Goal: Register for event/course

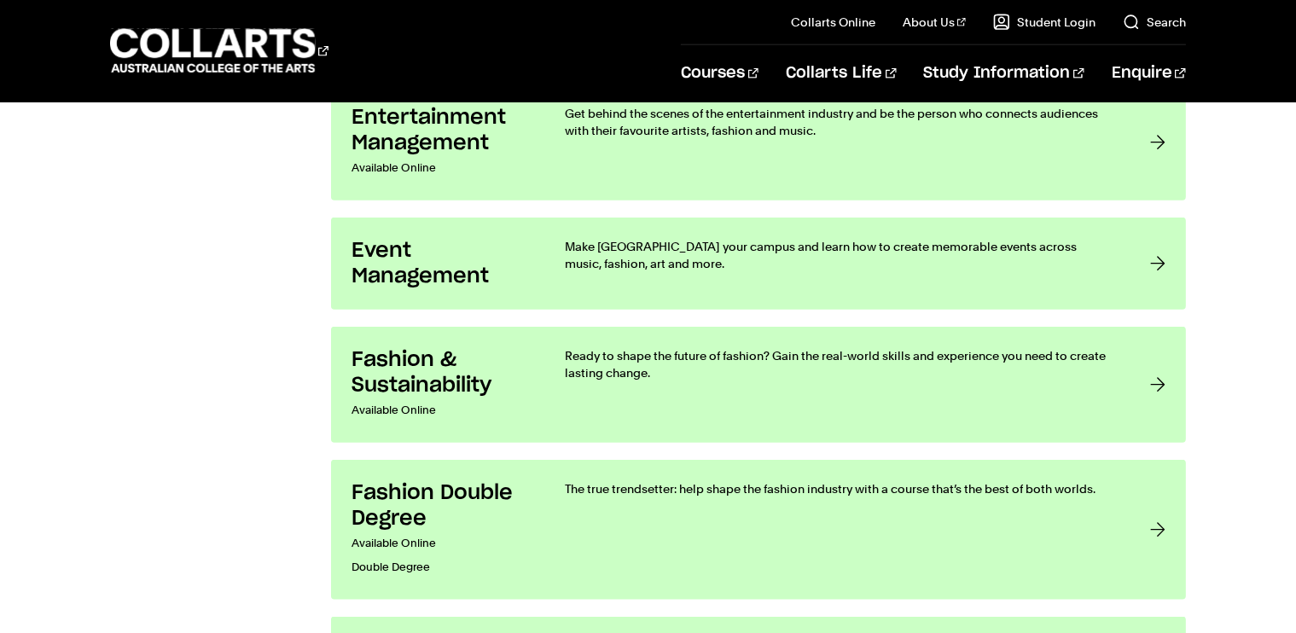
scroll to position [2026, 0]
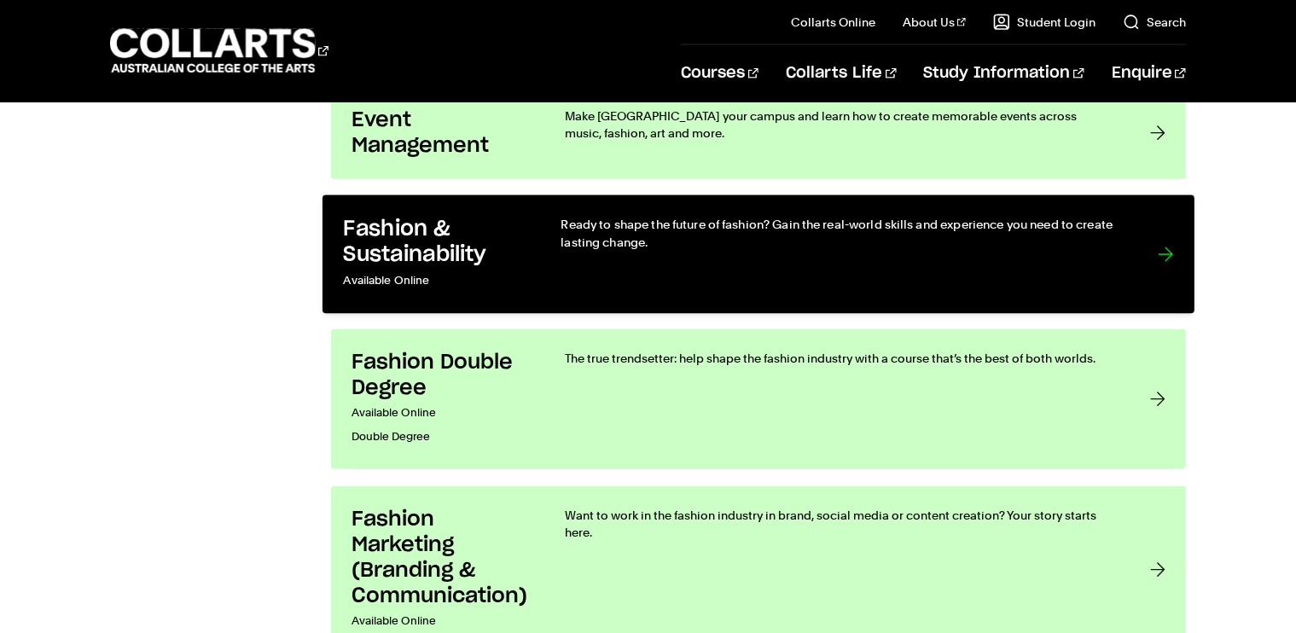
click at [1159, 289] on div at bounding box center [1165, 254] width 15 height 77
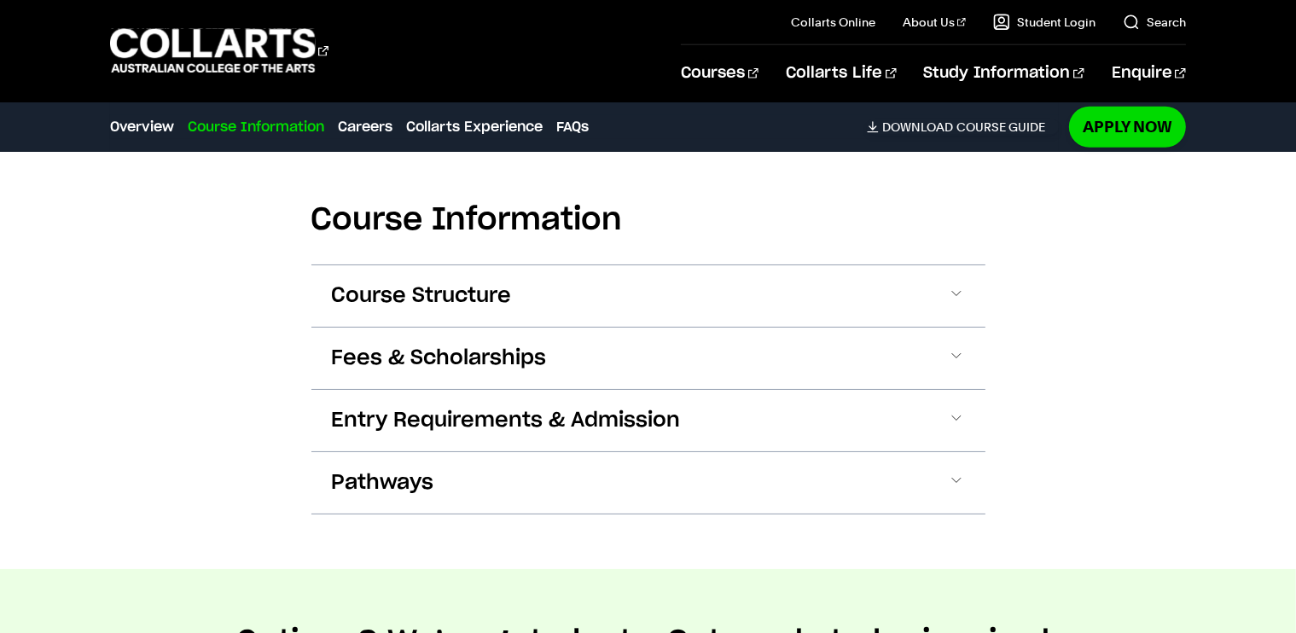
scroll to position [1659, 0]
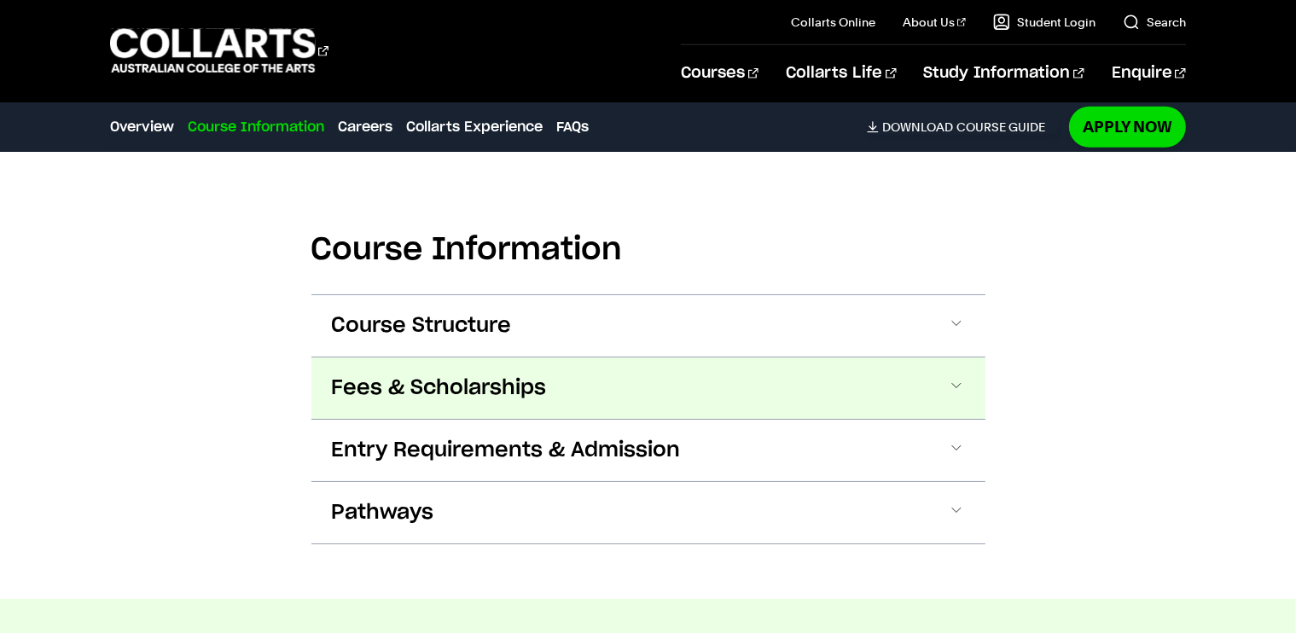
click at [948, 399] on span at bounding box center [956, 388] width 17 height 22
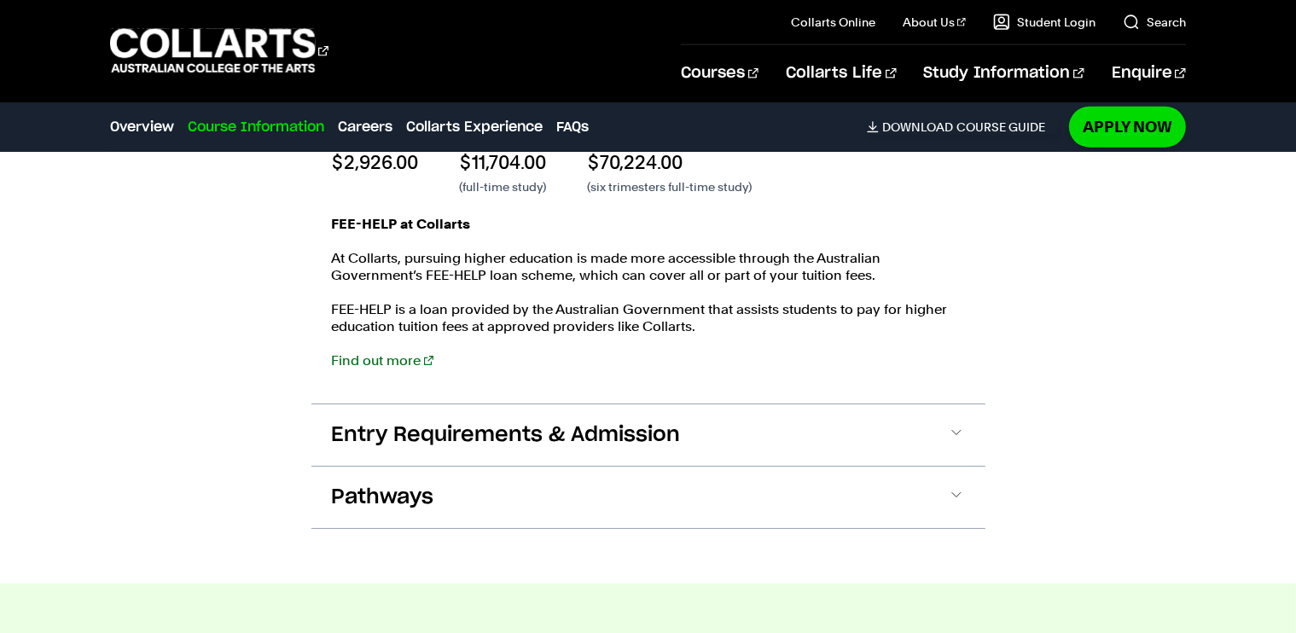
scroll to position [2096, 0]
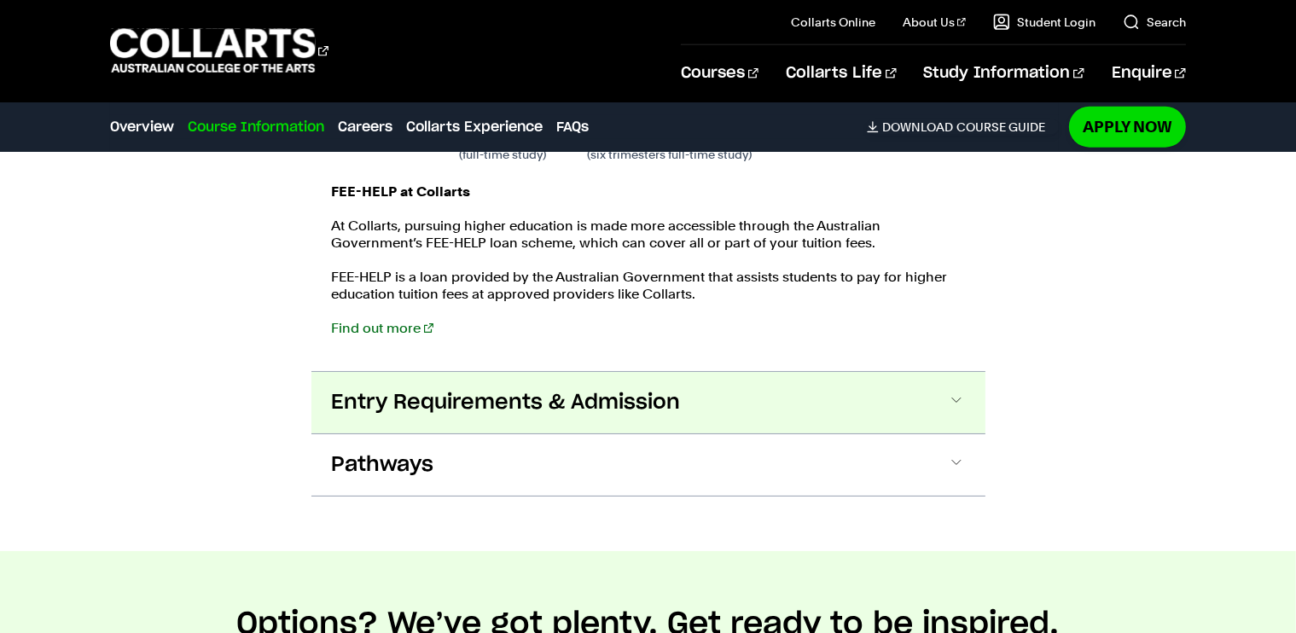
click at [955, 414] on span at bounding box center [956, 403] width 17 height 22
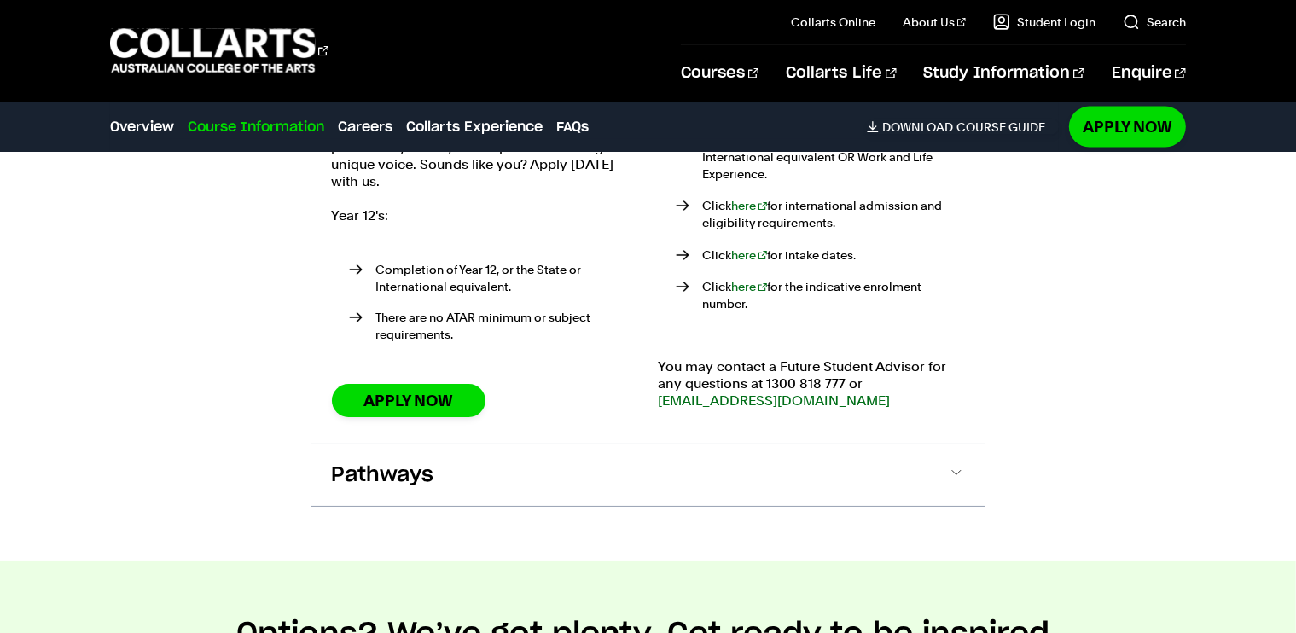
scroll to position [2475, 0]
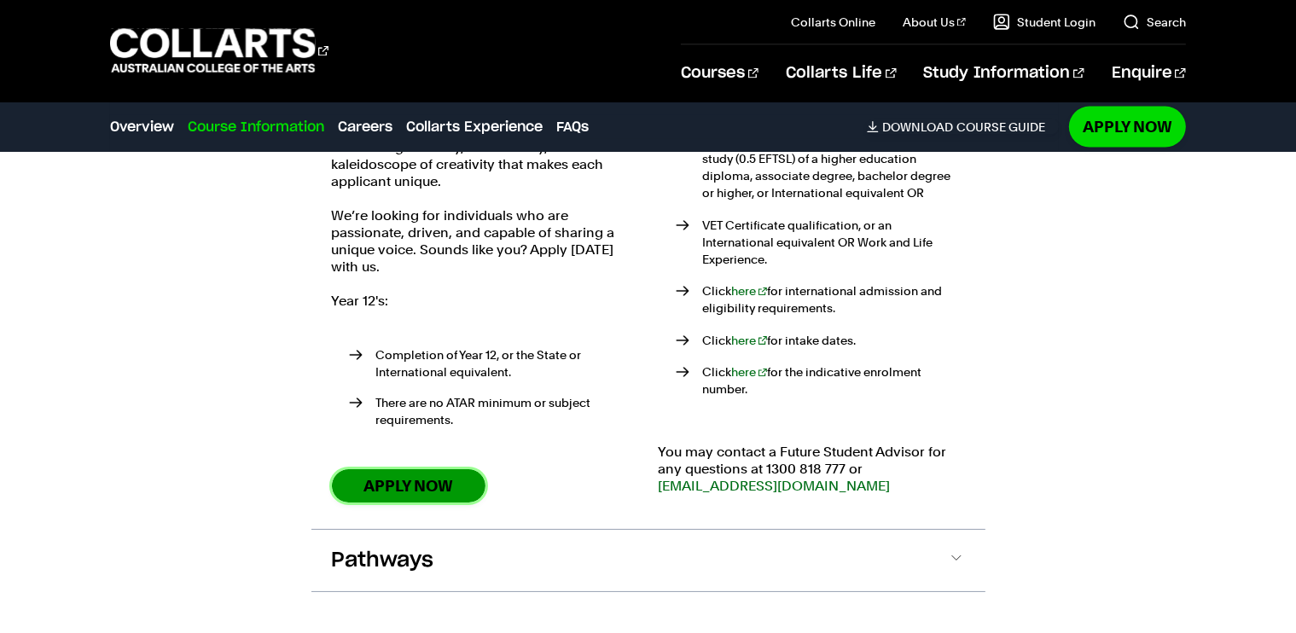
click at [413, 502] on link "Apply Now" at bounding box center [409, 485] width 154 height 33
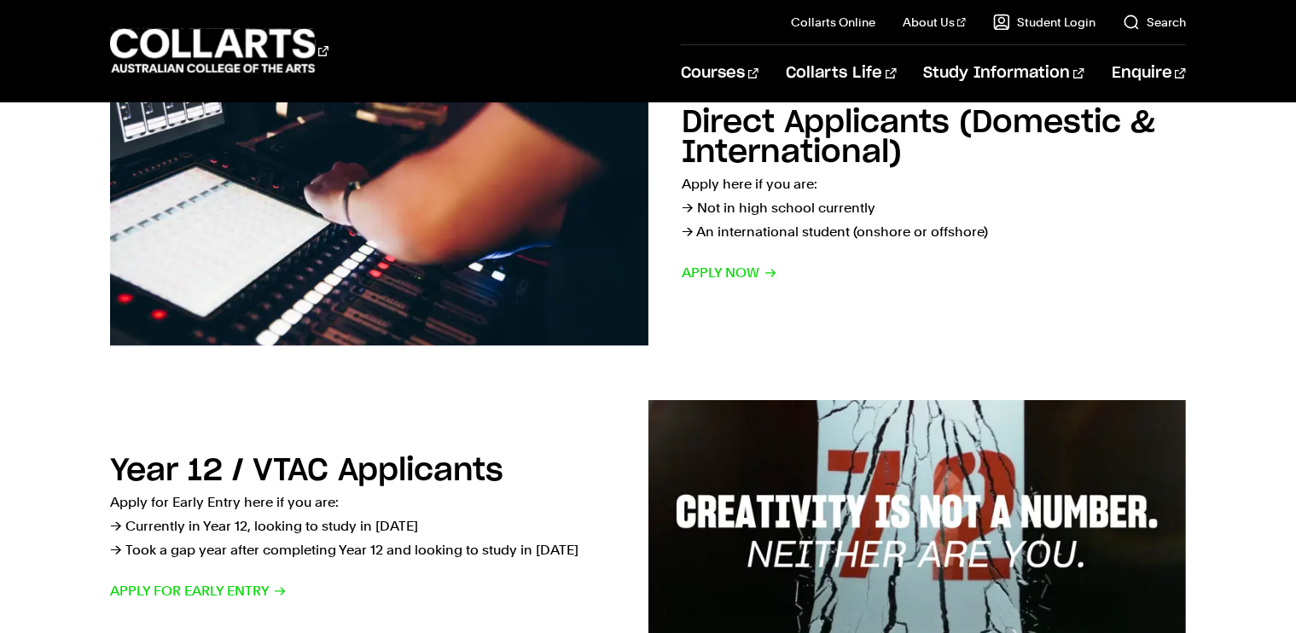
scroll to position [347, 0]
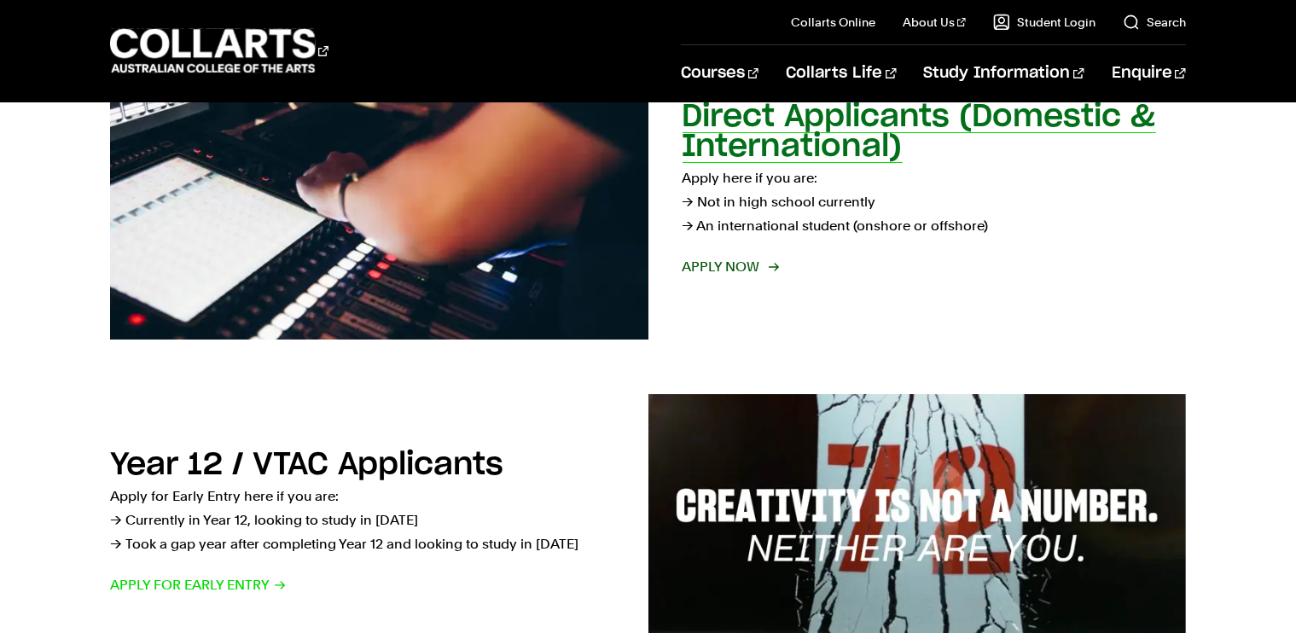
click at [722, 269] on span "Apply now" at bounding box center [730, 267] width 95 height 24
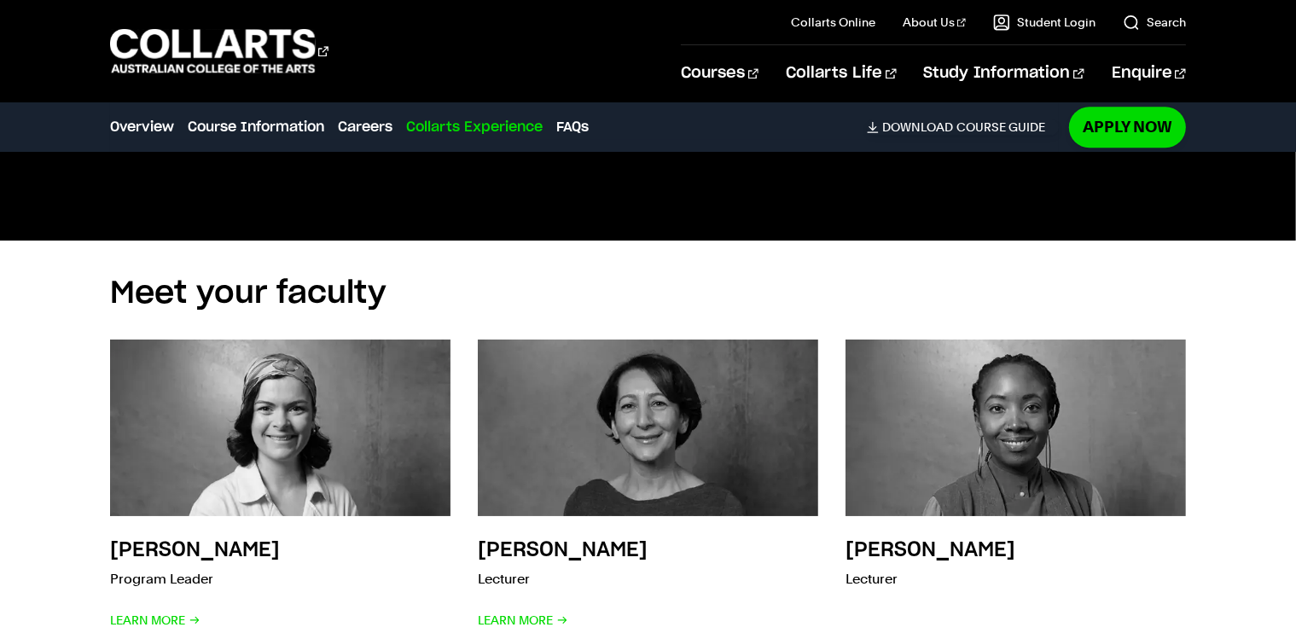
scroll to position [2475, 0]
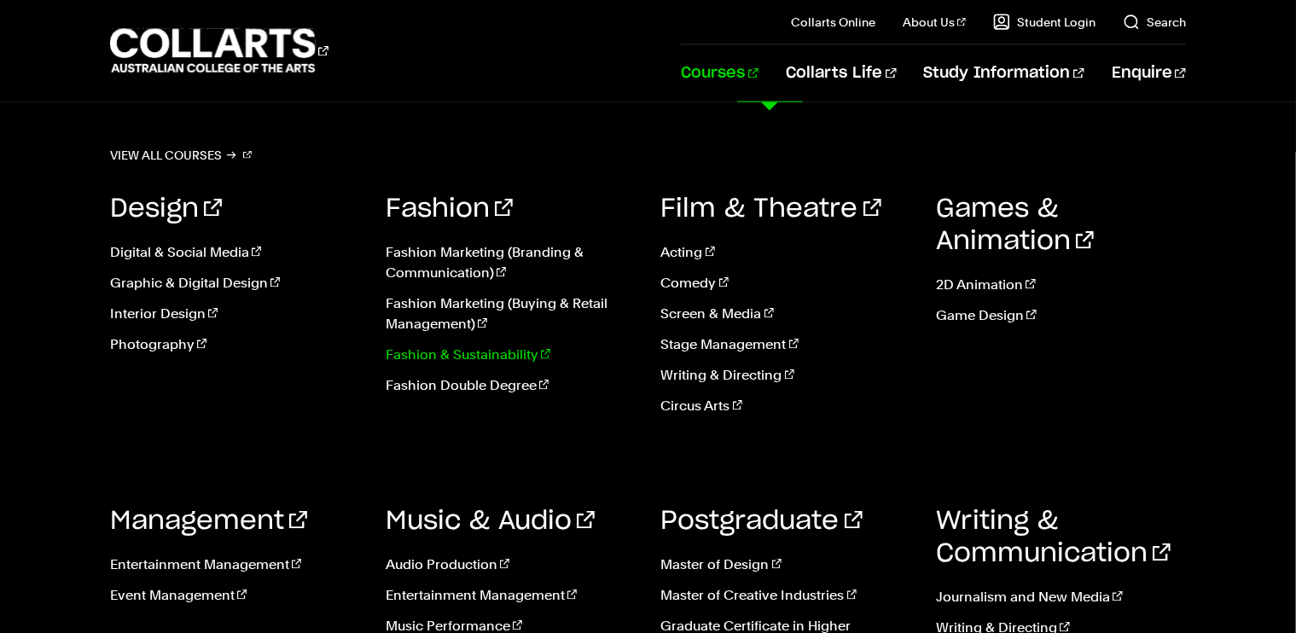
click at [505, 357] on link "Fashion & Sustainability" at bounding box center [511, 355] width 250 height 20
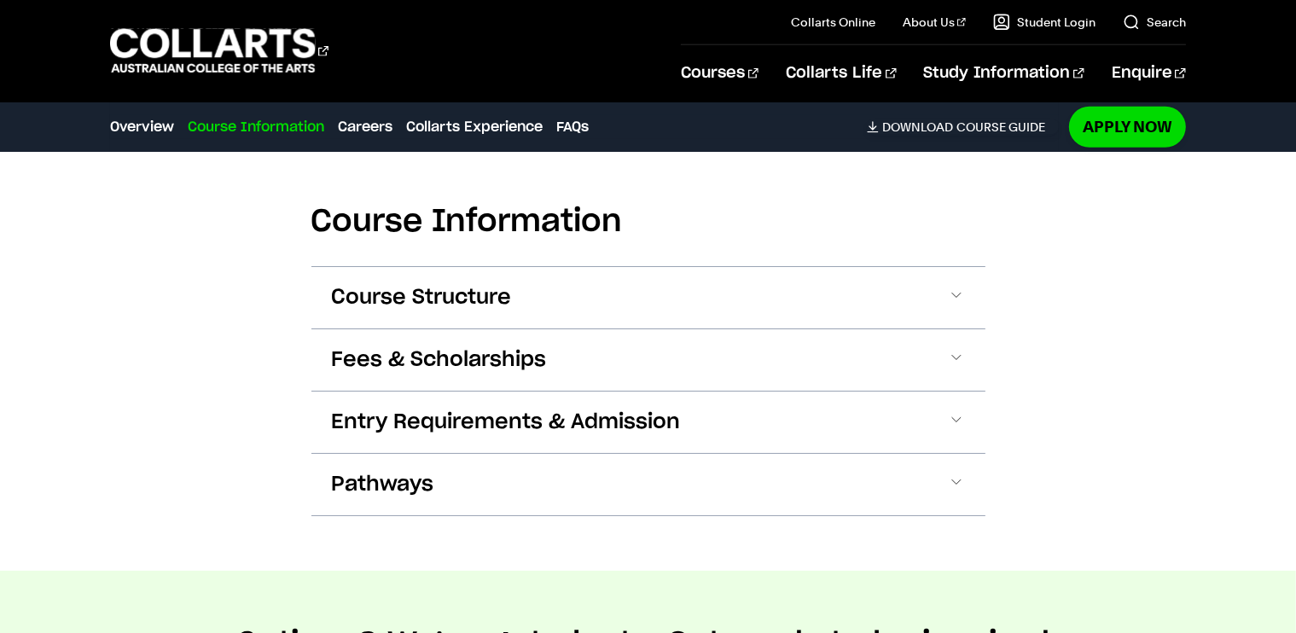
scroll to position [1755, 0]
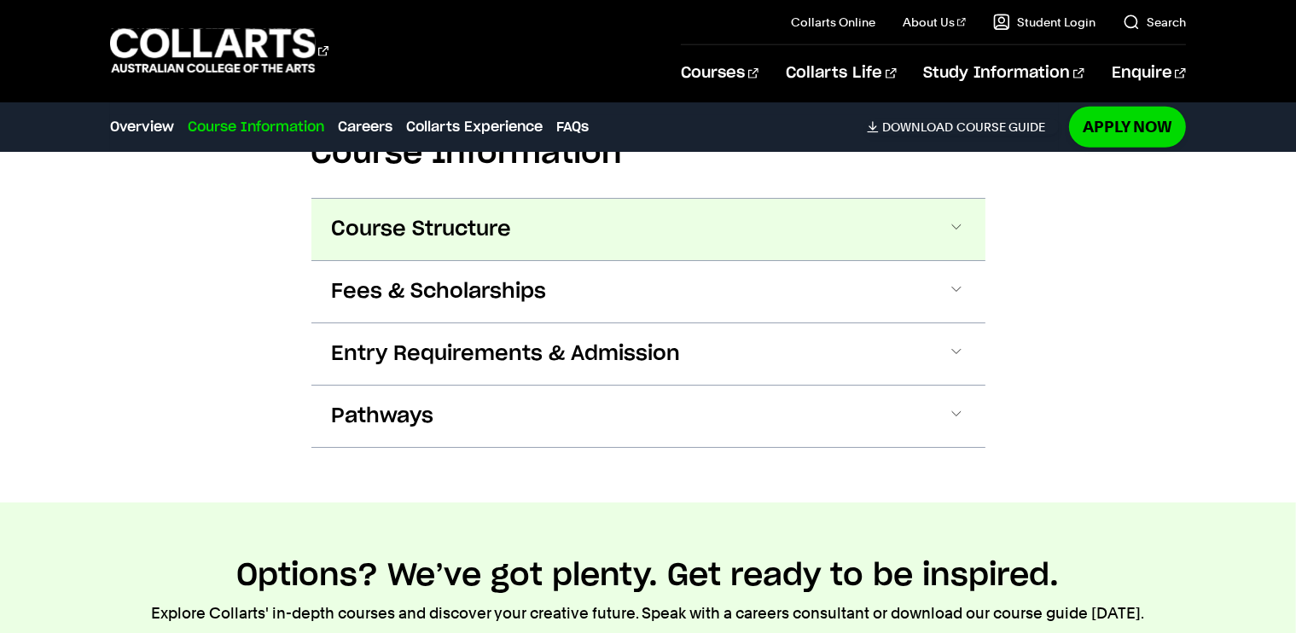
click at [956, 241] on span at bounding box center [956, 229] width 17 height 22
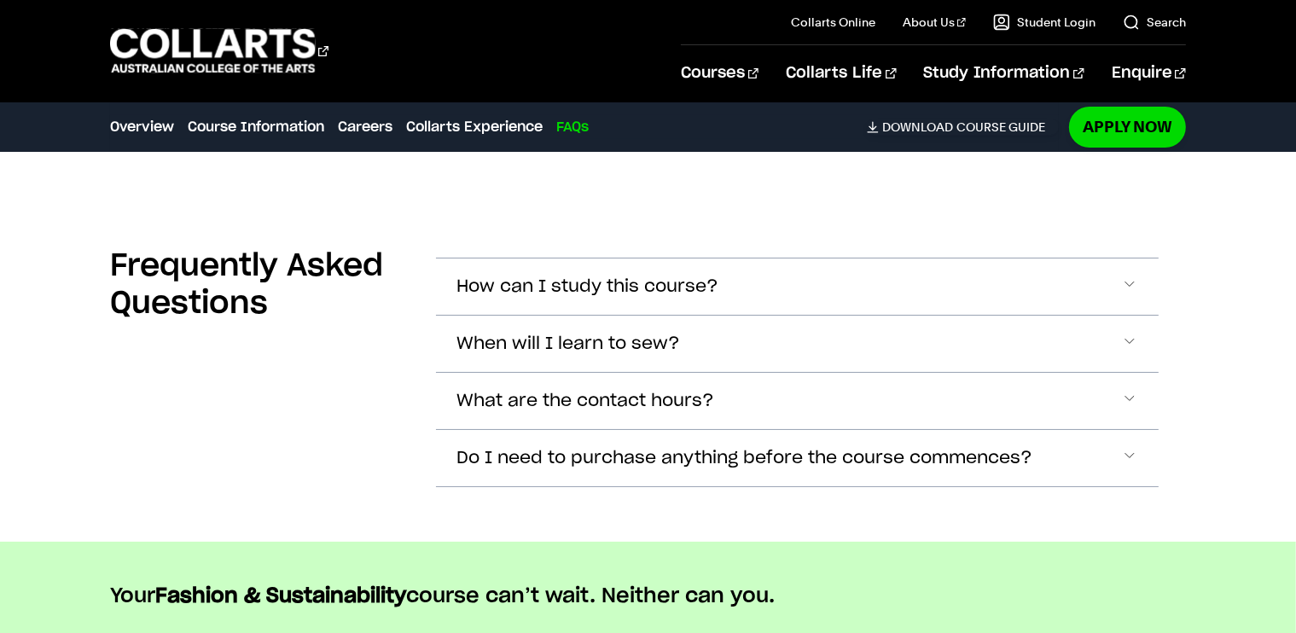
scroll to position [6508, 0]
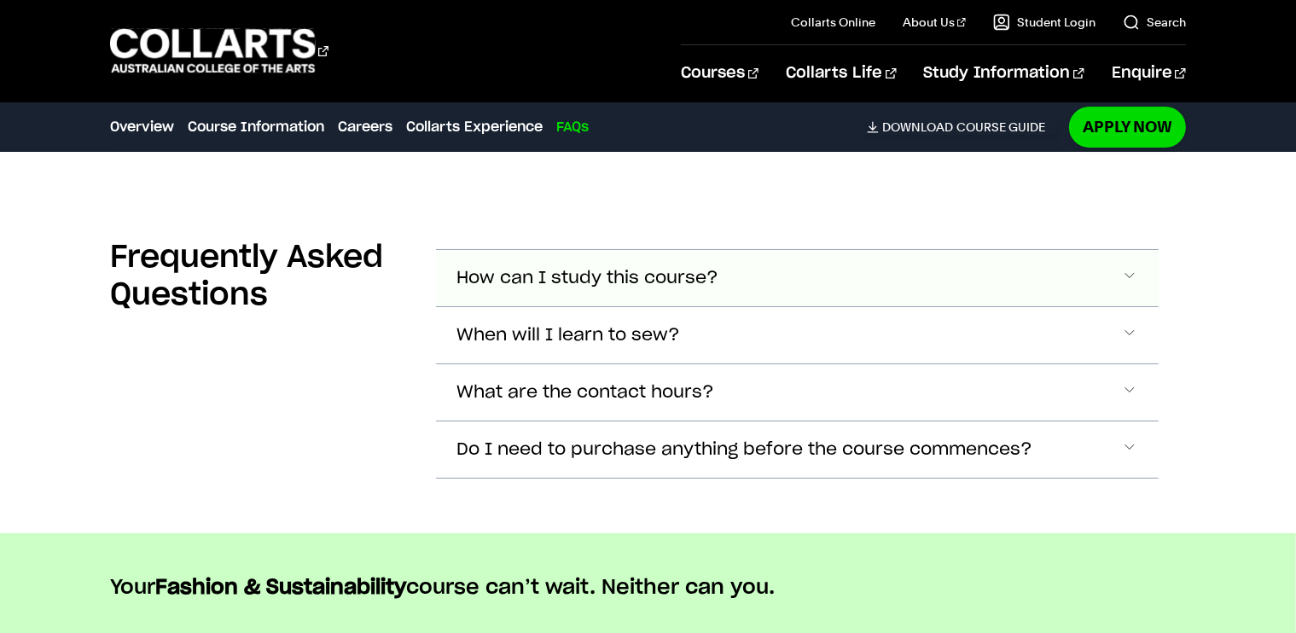
click at [1135, 289] on span "Accordion Section" at bounding box center [1129, 278] width 17 height 22
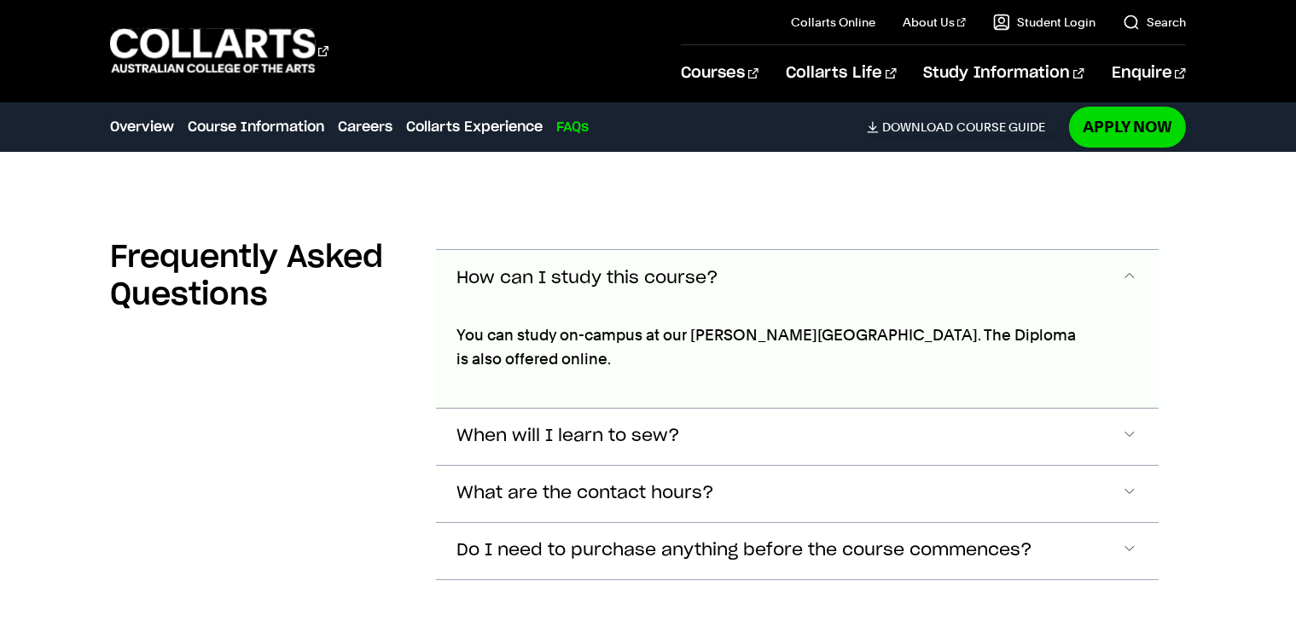
scroll to position [6625, 0]
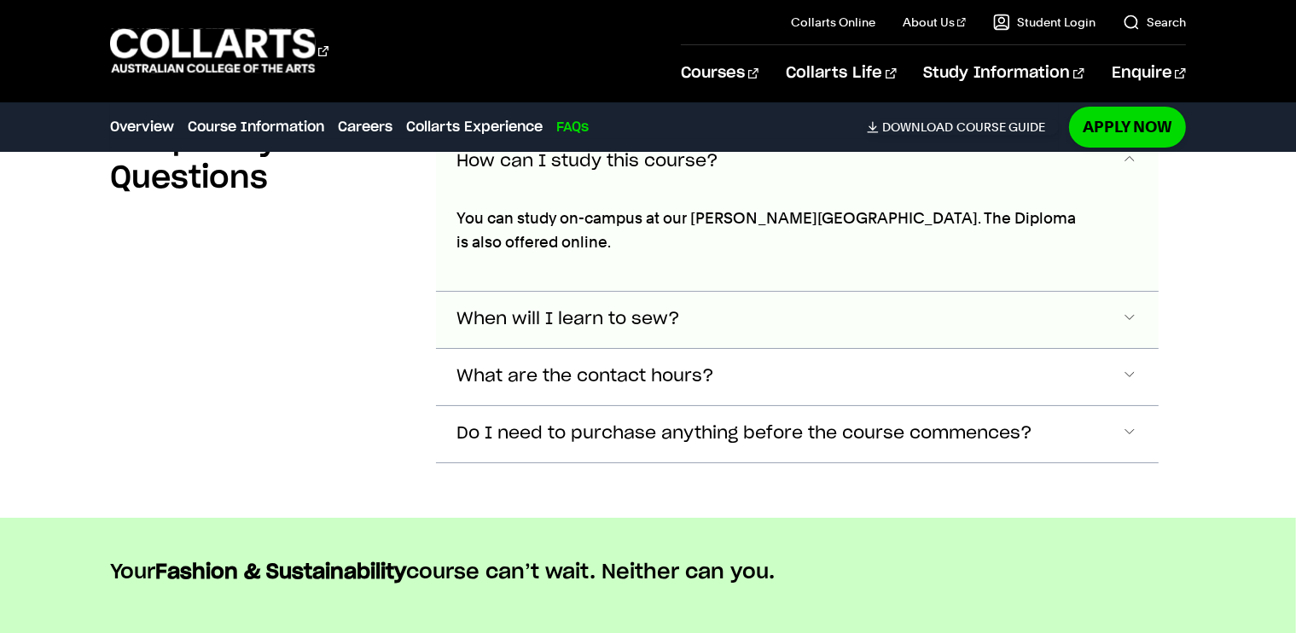
click at [1126, 331] on span "Accordion Section" at bounding box center [1129, 320] width 17 height 22
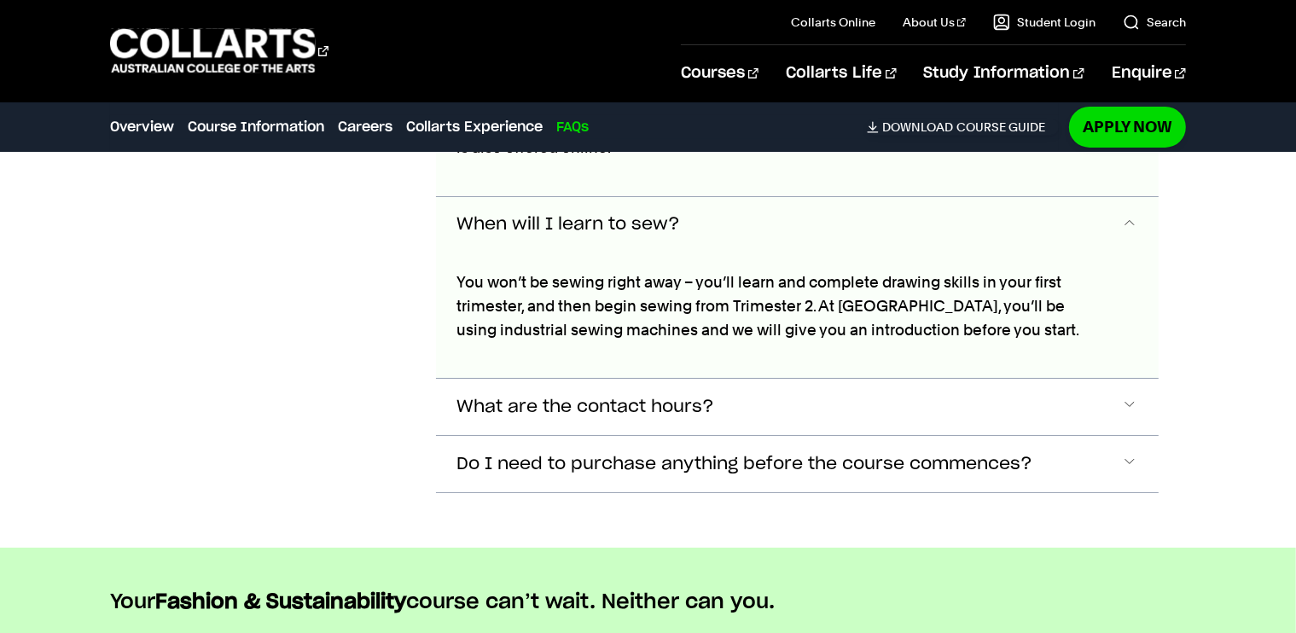
scroll to position [6664, 0]
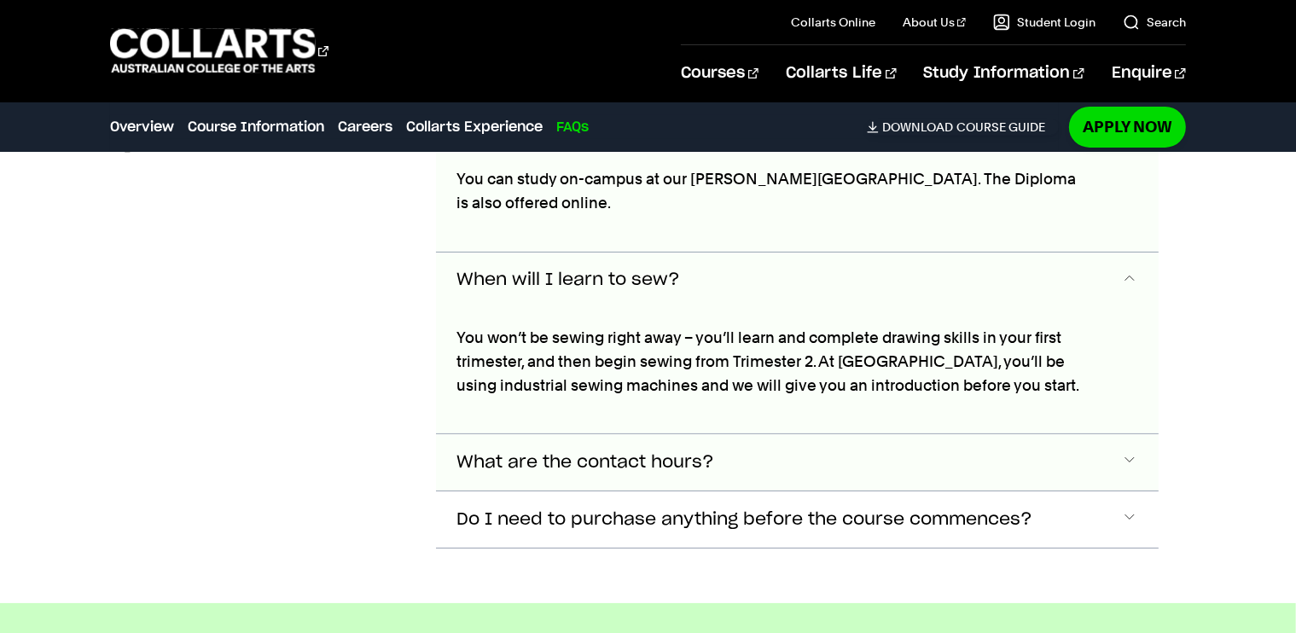
click at [1131, 469] on span "Accordion Section" at bounding box center [1129, 462] width 17 height 22
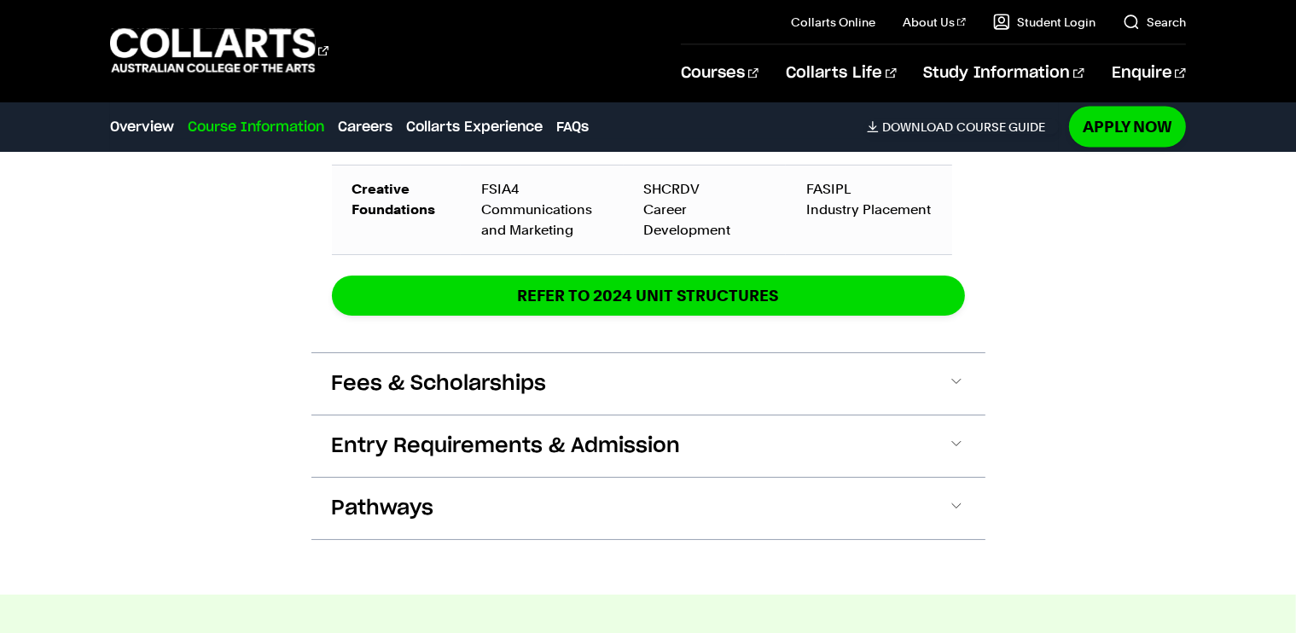
scroll to position [2885, 0]
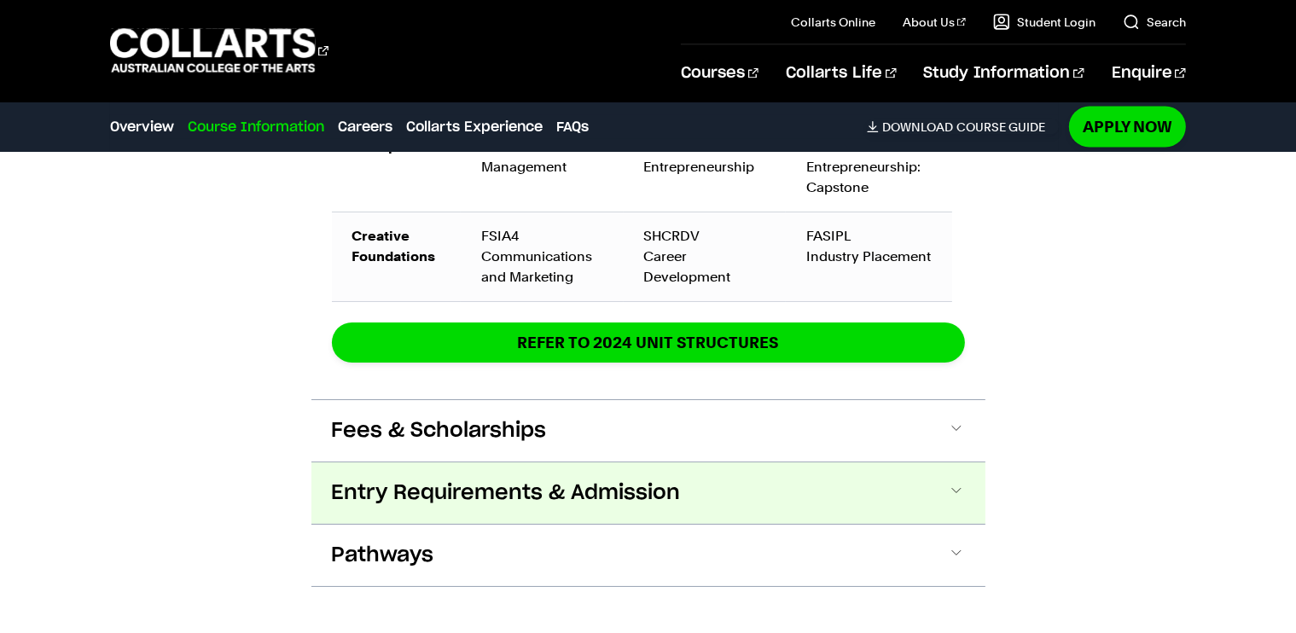
click at [951, 504] on span at bounding box center [956, 493] width 17 height 22
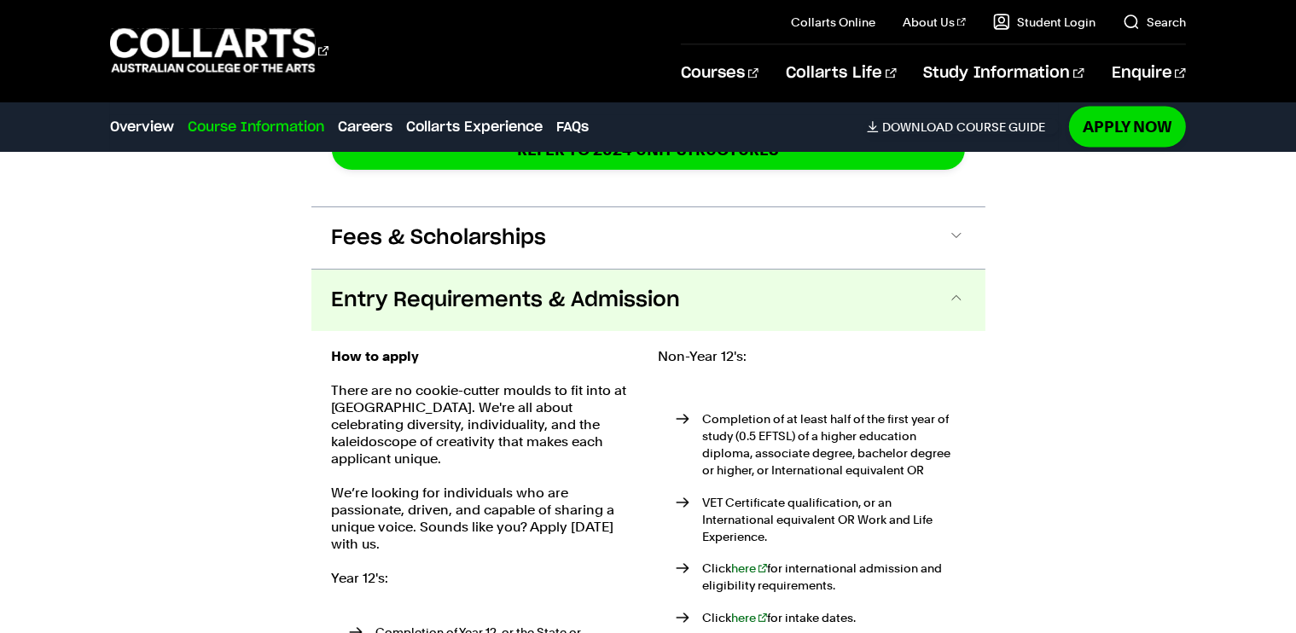
scroll to position [2889, 0]
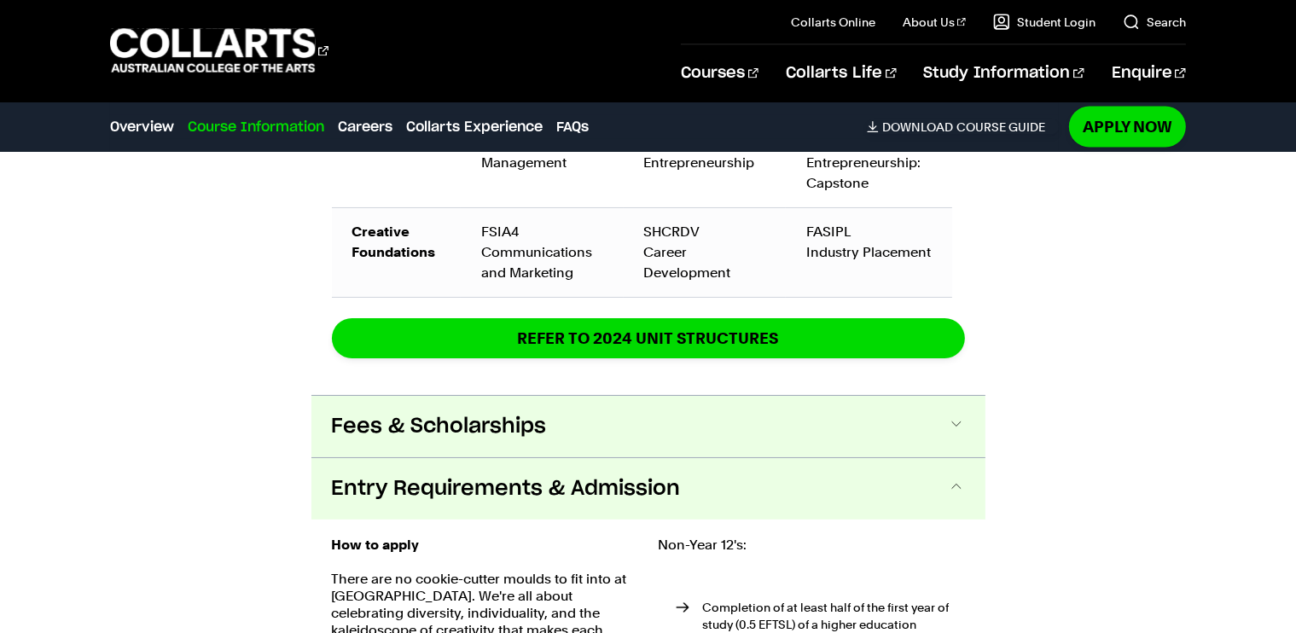
click at [960, 438] on span at bounding box center [956, 427] width 17 height 22
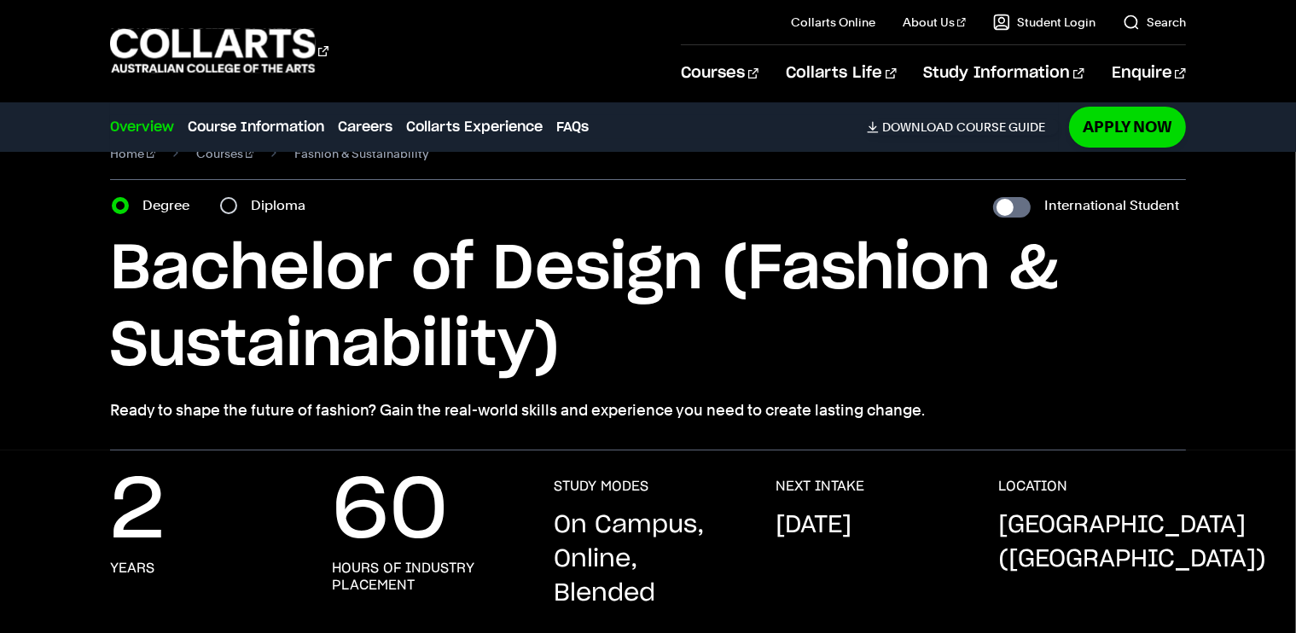
scroll to position [0, 0]
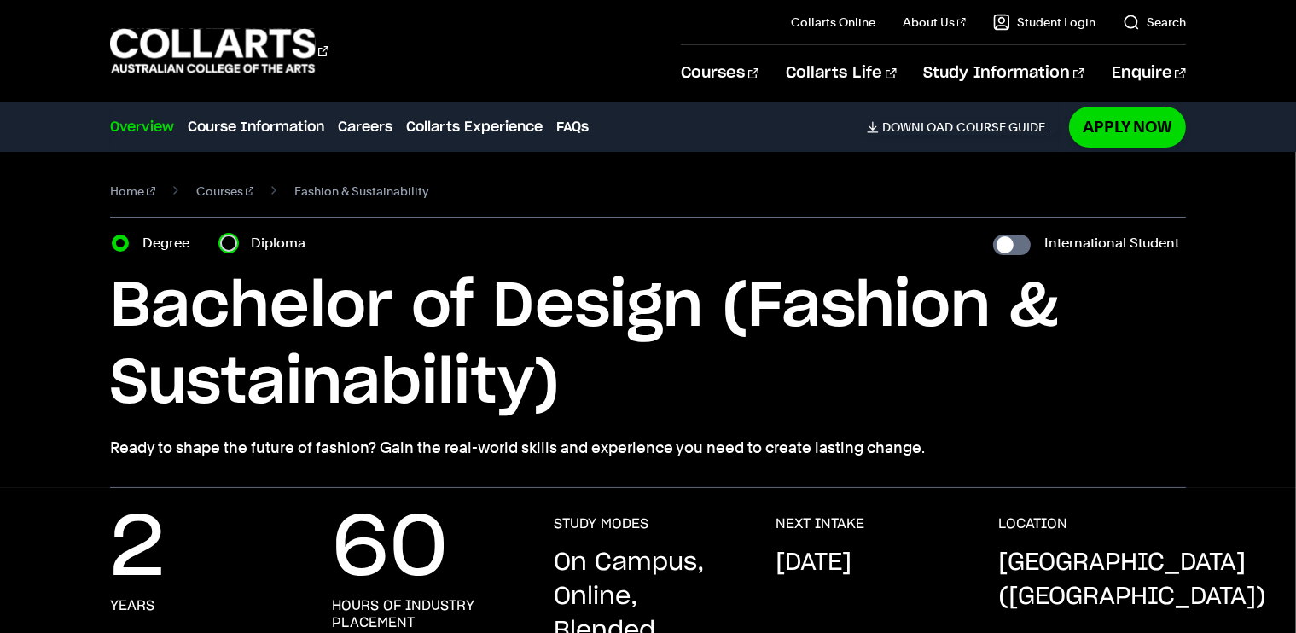
click at [234, 245] on input "Diploma" at bounding box center [228, 243] width 17 height 17
radio input "true"
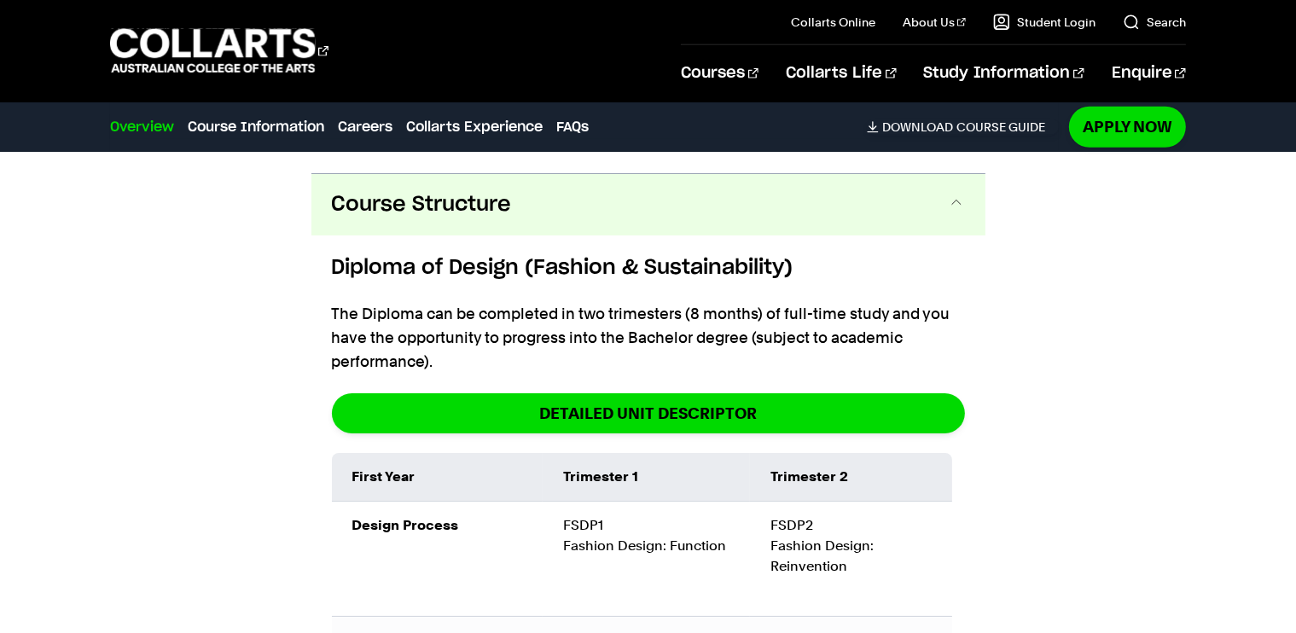
scroll to position [1878, 0]
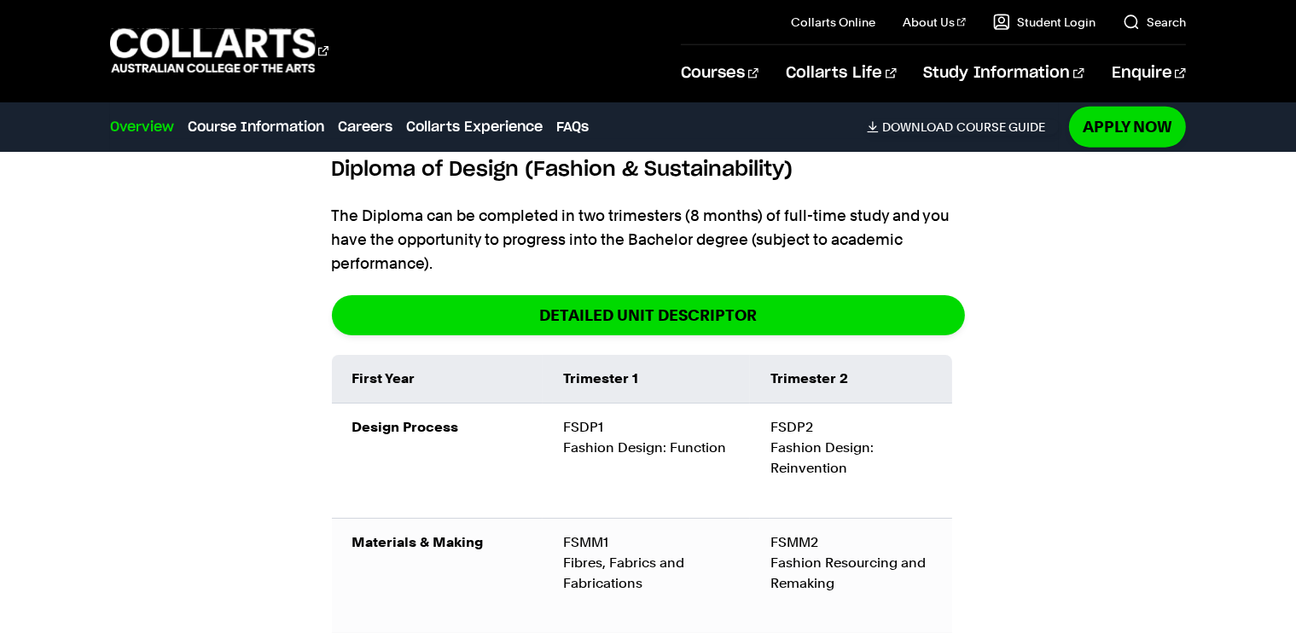
drag, startPoint x: 1277, startPoint y: 172, endPoint x: 1273, endPoint y: 204, distance: 31.9
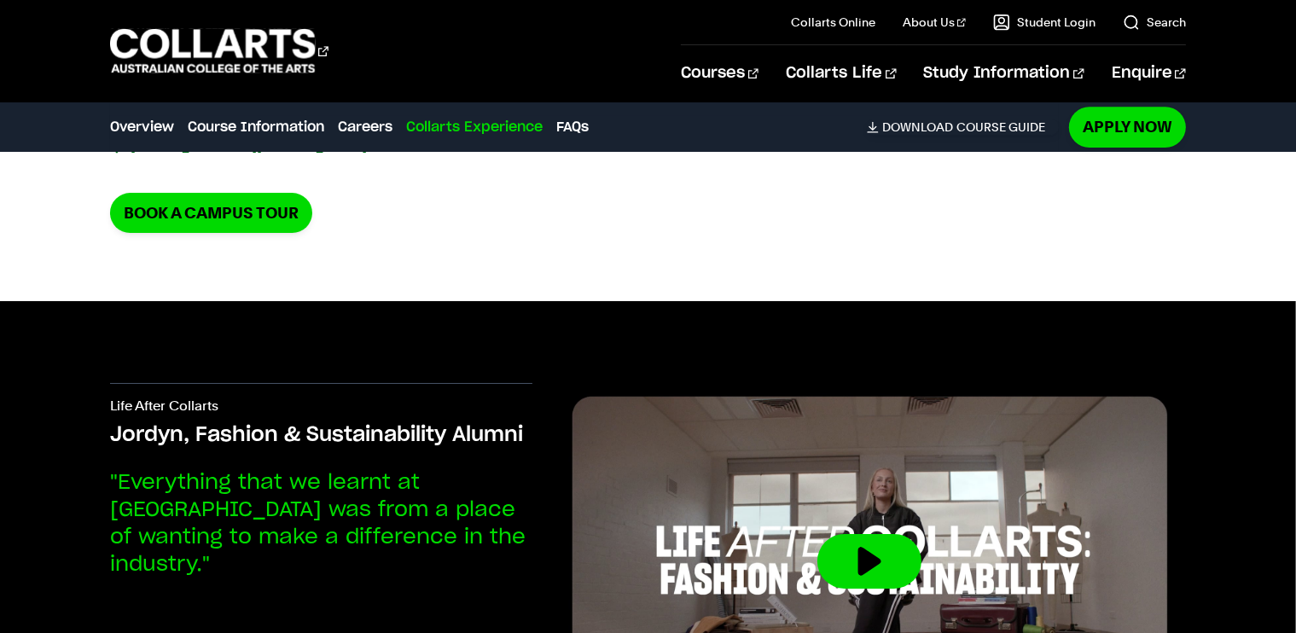
scroll to position [5632, 0]
